Goal: Task Accomplishment & Management: Use online tool/utility

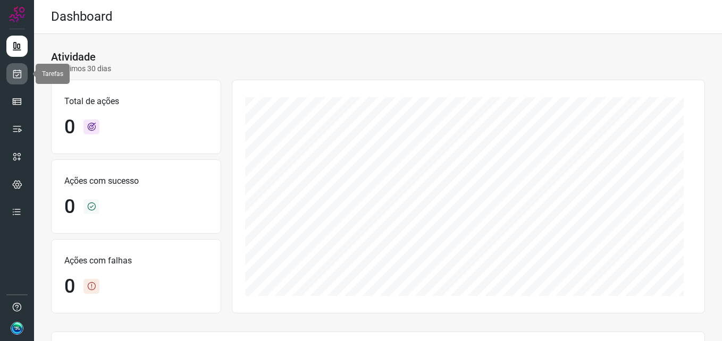
click at [15, 80] on link at bounding box center [16, 73] width 21 height 21
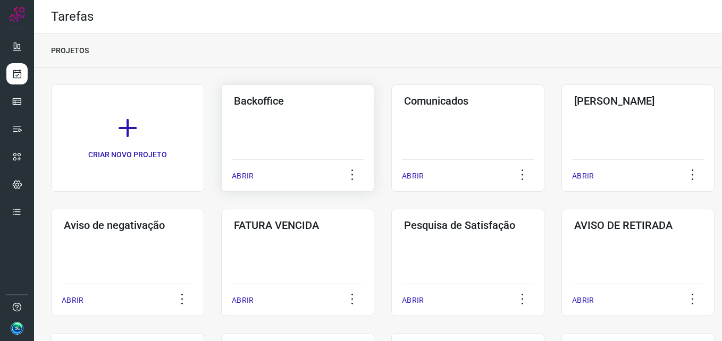
click at [324, 115] on div "Backoffice ABRIR" at bounding box center [297, 138] width 153 height 107
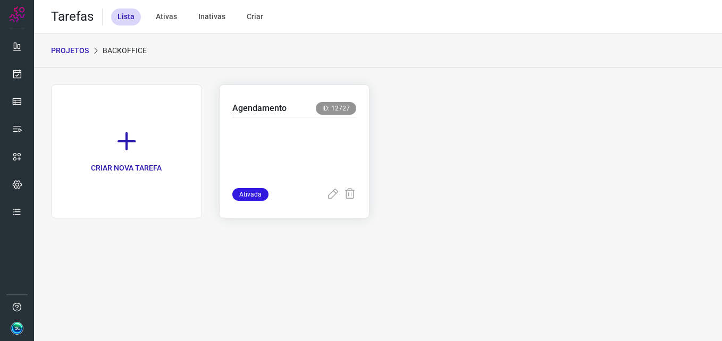
click at [303, 154] on p at bounding box center [294, 150] width 124 height 53
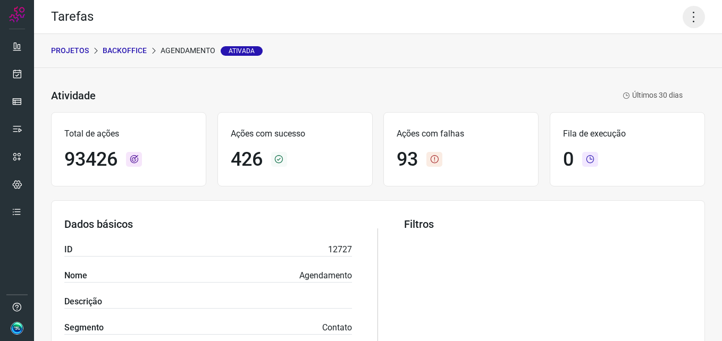
click at [688, 22] on icon at bounding box center [694, 17] width 22 height 22
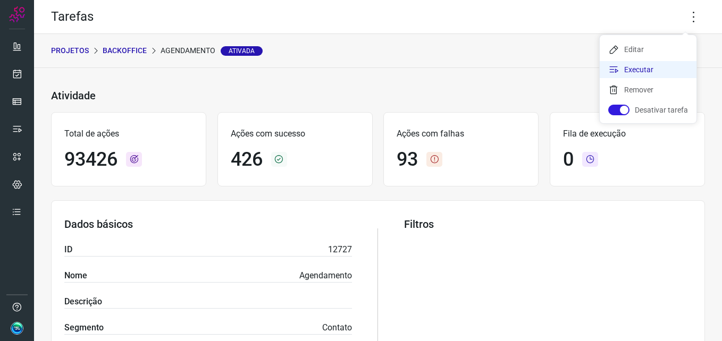
click at [643, 70] on li "Executar" at bounding box center [648, 69] width 97 height 17
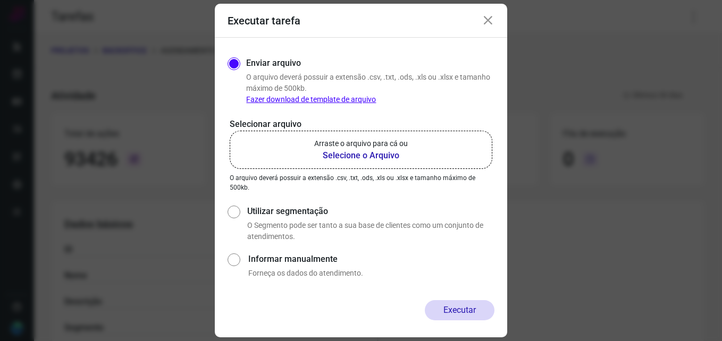
click at [349, 160] on b "Selecione o Arquivo" at bounding box center [361, 155] width 94 height 13
click at [0, 0] on input "Arraste o arquivo para cá ou Selecione o Arquivo" at bounding box center [0, 0] width 0 height 0
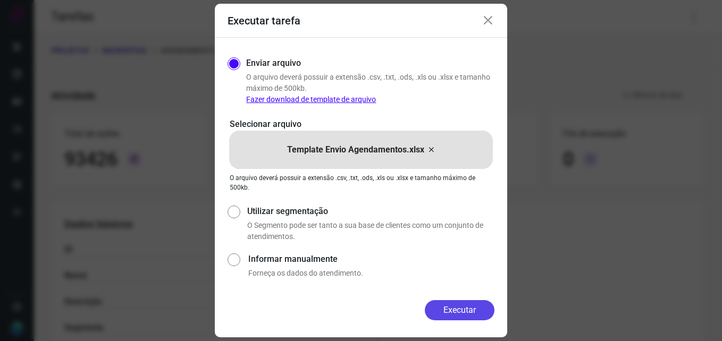
click at [462, 307] on button "Executar" at bounding box center [460, 311] width 70 height 20
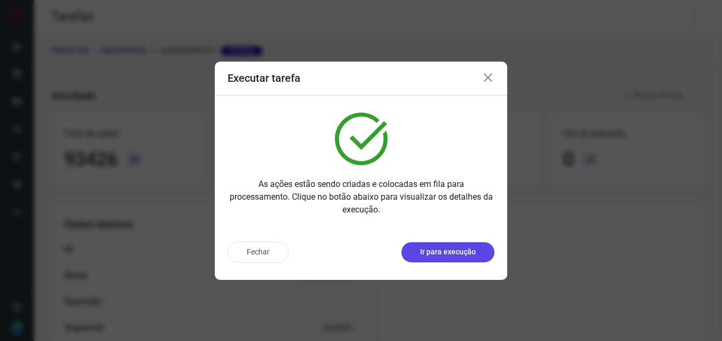
click at [457, 259] on button "Ir para execução" at bounding box center [448, 253] width 93 height 20
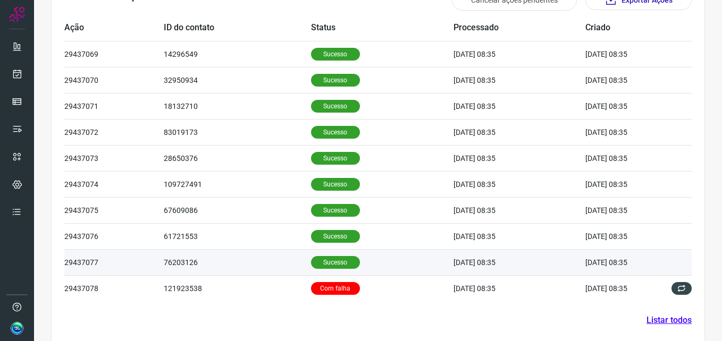
scroll to position [359, 0]
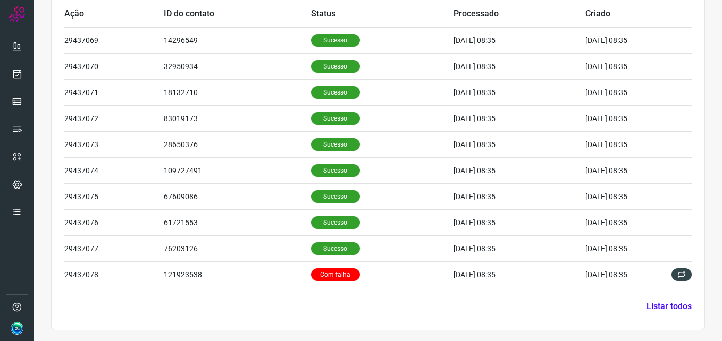
click at [661, 302] on link "Listar todos" at bounding box center [669, 307] width 45 height 13
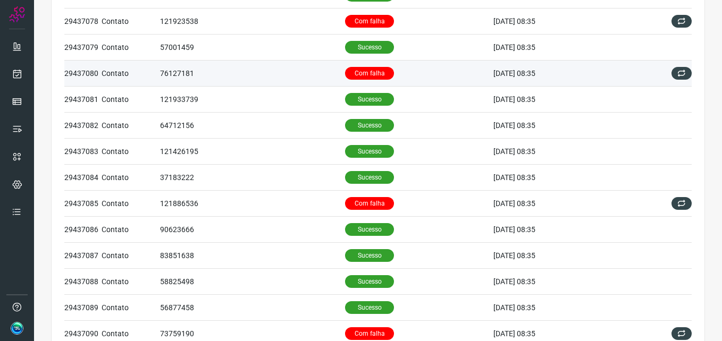
scroll to position [213, 0]
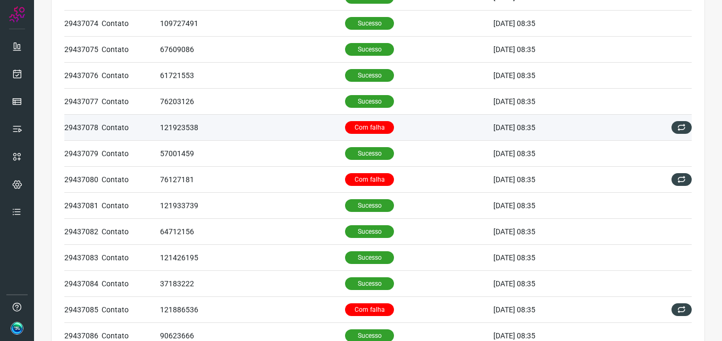
click at [352, 125] on p "Com falha" at bounding box center [369, 127] width 49 height 13
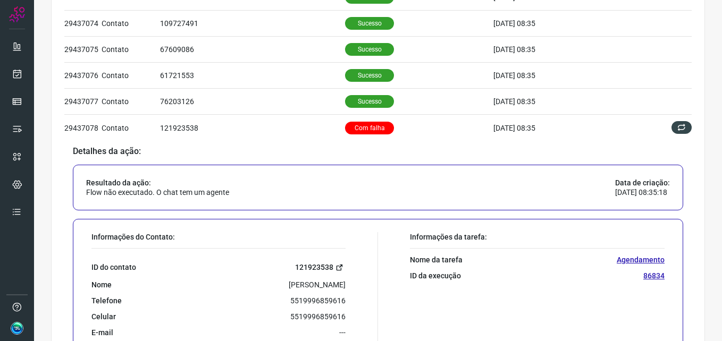
click at [299, 262] on link "121923538" at bounding box center [320, 268] width 51 height 12
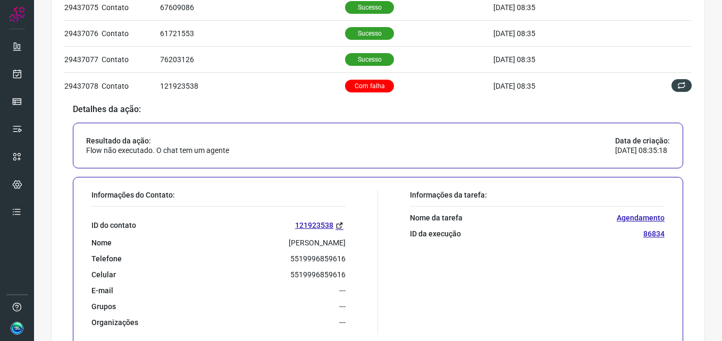
scroll to position [319, 0]
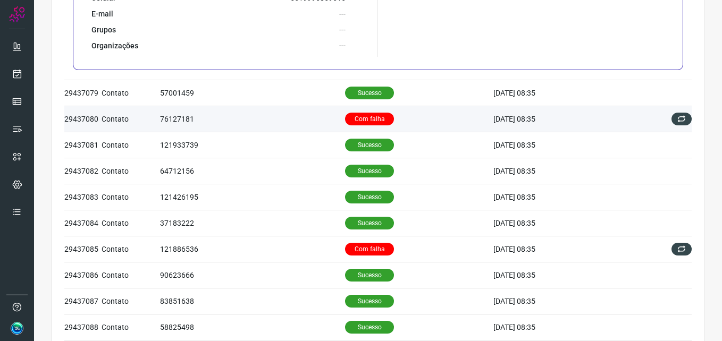
click at [356, 115] on p "Com falha" at bounding box center [369, 119] width 49 height 13
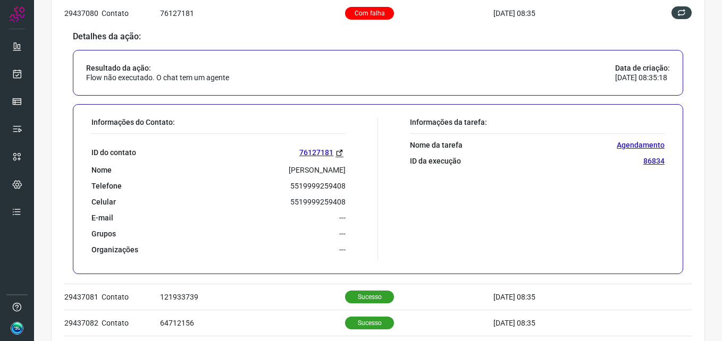
scroll to position [380, 0]
click at [326, 148] on link "76127181" at bounding box center [322, 152] width 46 height 12
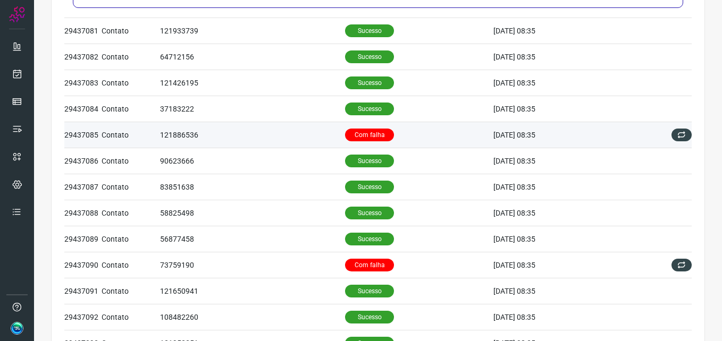
click at [363, 132] on p "Com falha" at bounding box center [369, 135] width 49 height 13
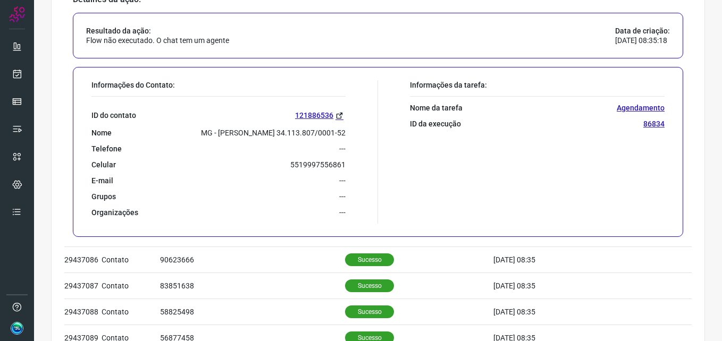
scroll to position [548, 0]
click at [307, 115] on link "121886536" at bounding box center [320, 115] width 51 height 12
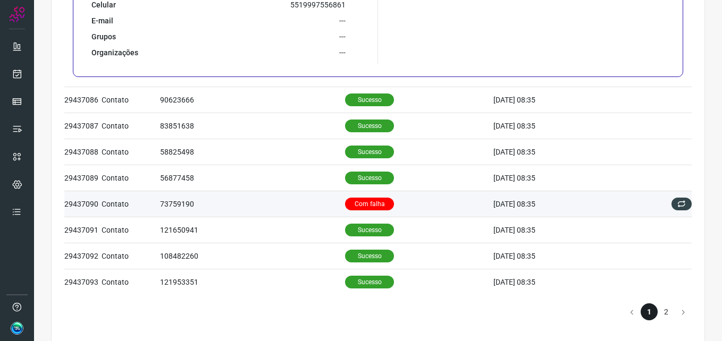
click at [356, 204] on p "Com falha" at bounding box center [369, 204] width 49 height 13
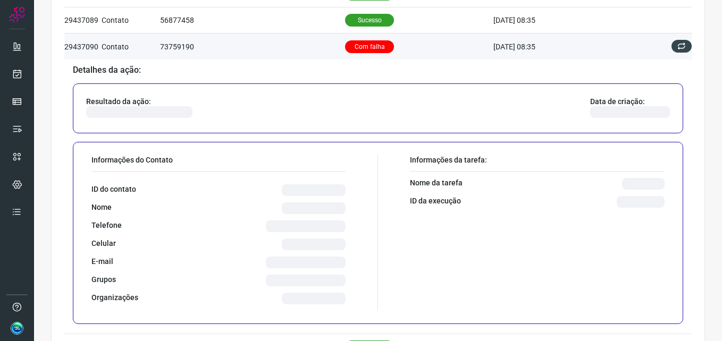
scroll to position [609, 0]
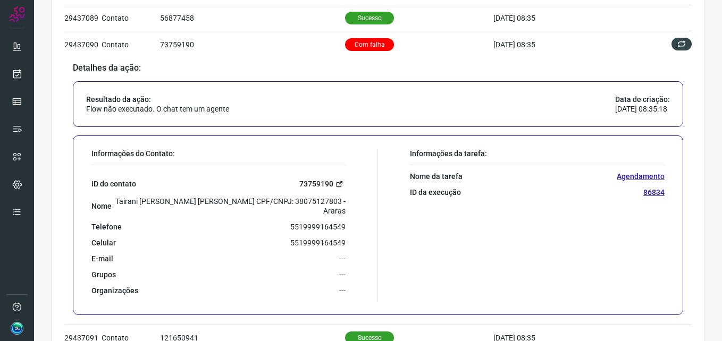
click at [314, 183] on link "73759190" at bounding box center [322, 184] width 46 height 12
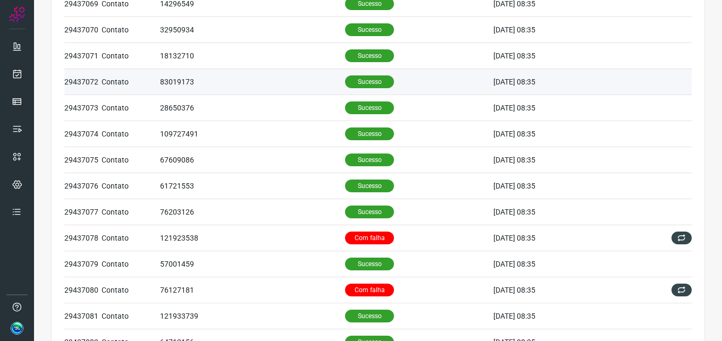
scroll to position [0, 0]
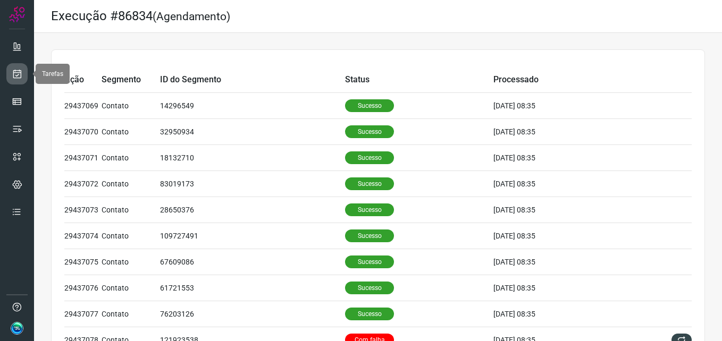
click at [22, 71] on link at bounding box center [16, 73] width 21 height 21
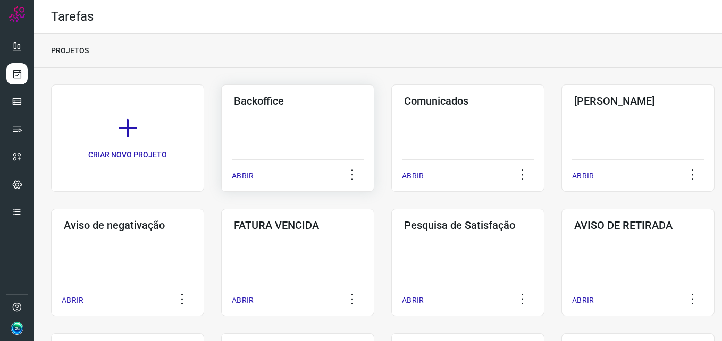
click at [259, 111] on div "Backoffice ABRIR" at bounding box center [297, 138] width 153 height 107
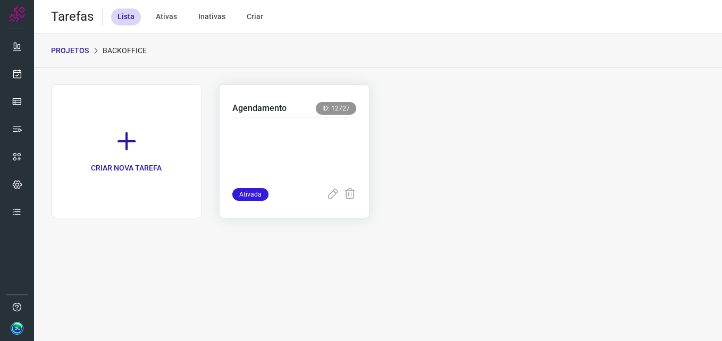
click at [261, 118] on div at bounding box center [294, 153] width 124 height 71
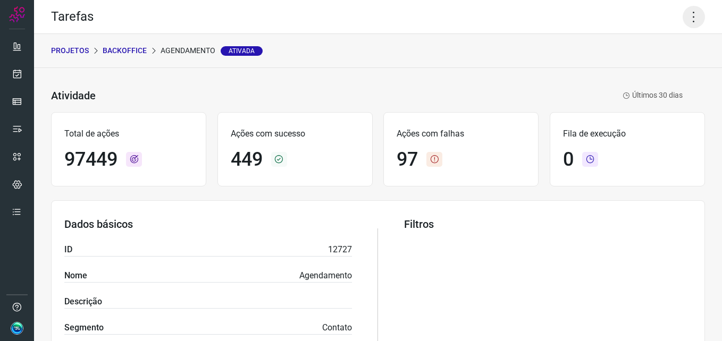
click at [692, 21] on icon at bounding box center [694, 17] width 22 height 22
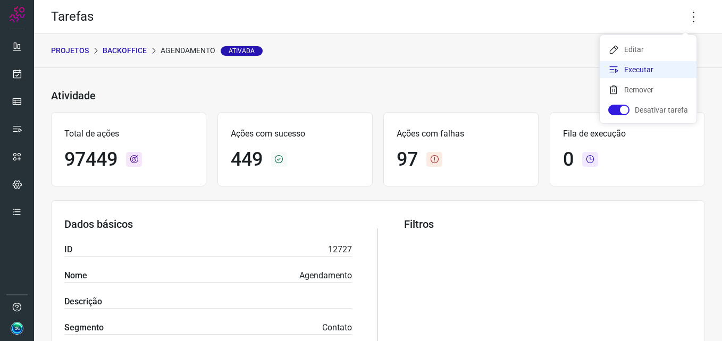
click at [651, 68] on li "Executar" at bounding box center [648, 69] width 97 height 17
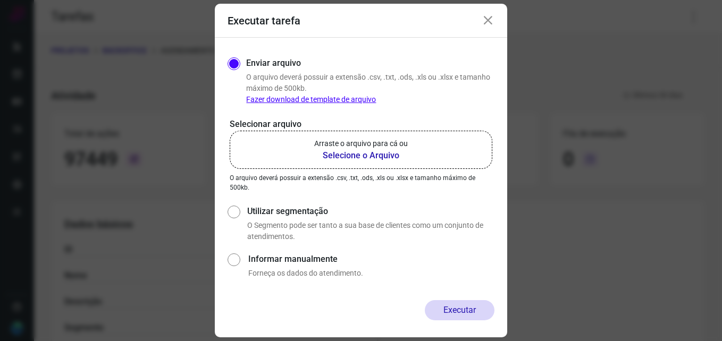
click at [360, 153] on b "Selecione o Arquivo" at bounding box center [361, 155] width 94 height 13
click at [0, 0] on input "Arraste o arquivo para cá ou Selecione o Arquivo" at bounding box center [0, 0] width 0 height 0
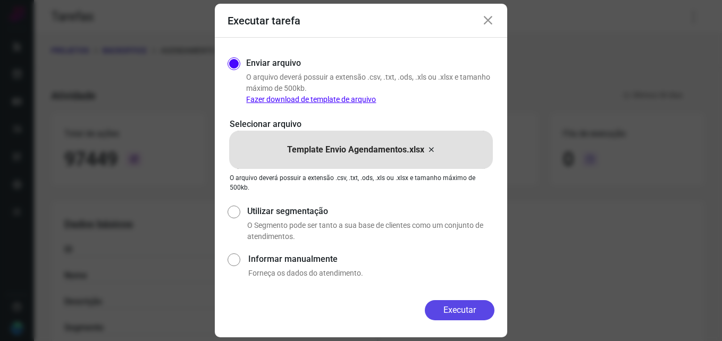
click at [448, 312] on button "Executar" at bounding box center [460, 311] width 70 height 20
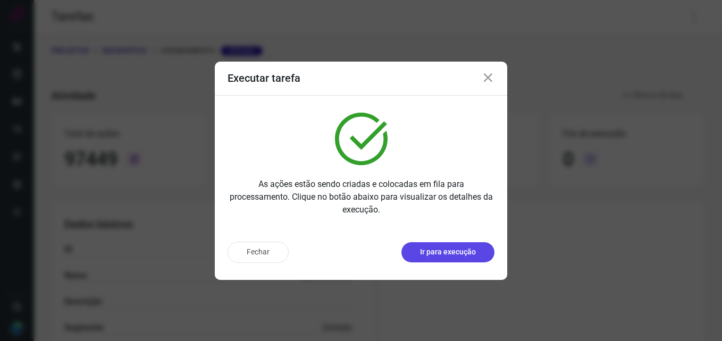
click at [456, 255] on p "Ir para execução" at bounding box center [448, 252] width 56 height 11
